Goal: Navigation & Orientation: Find specific page/section

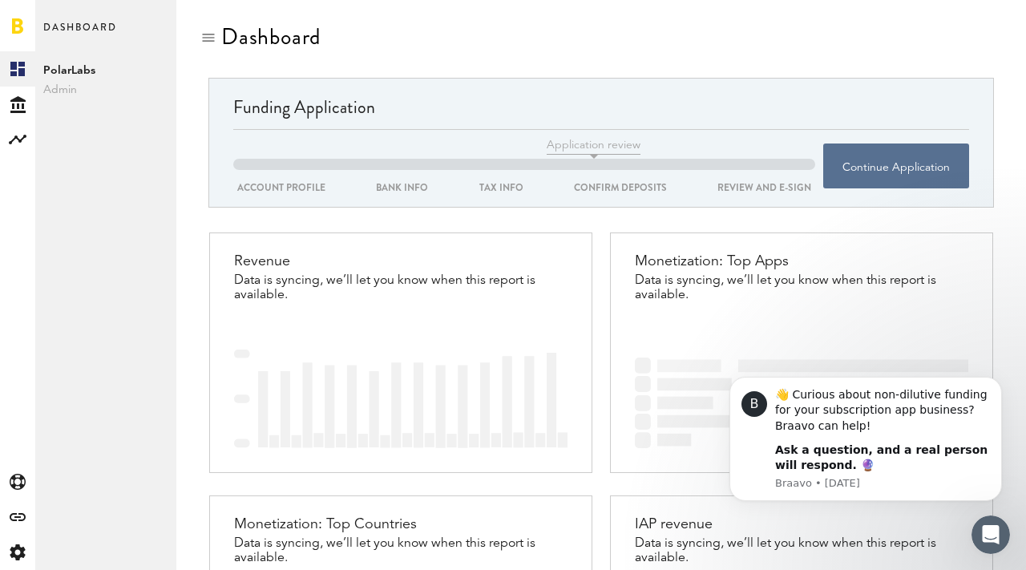
click at [54, 86] on span "Admin" at bounding box center [105, 89] width 125 height 19
click at [23, 31] on div at bounding box center [17, 25] width 35 height 51
